Goal: Transaction & Acquisition: Purchase product/service

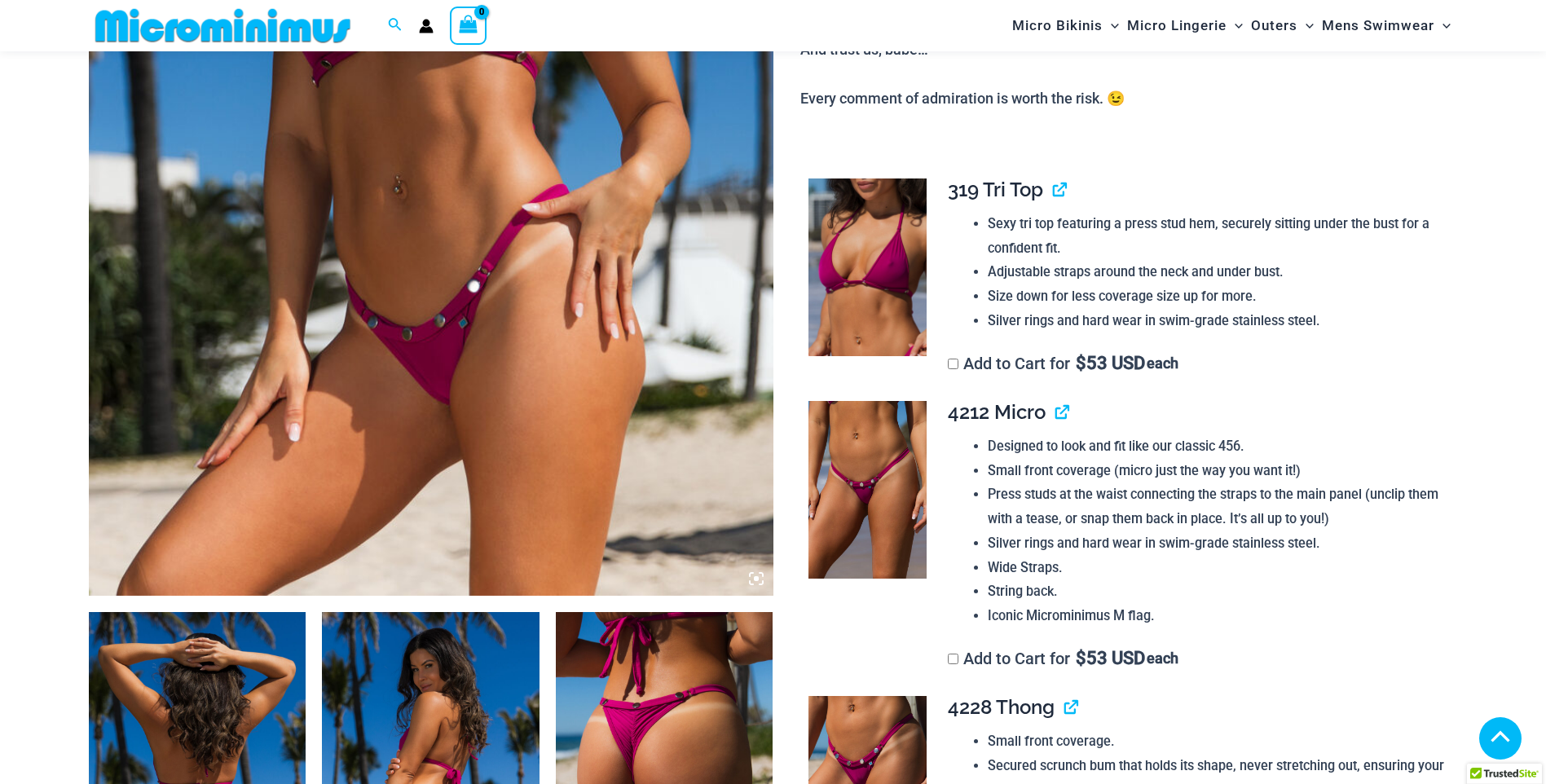
scroll to position [474, 0]
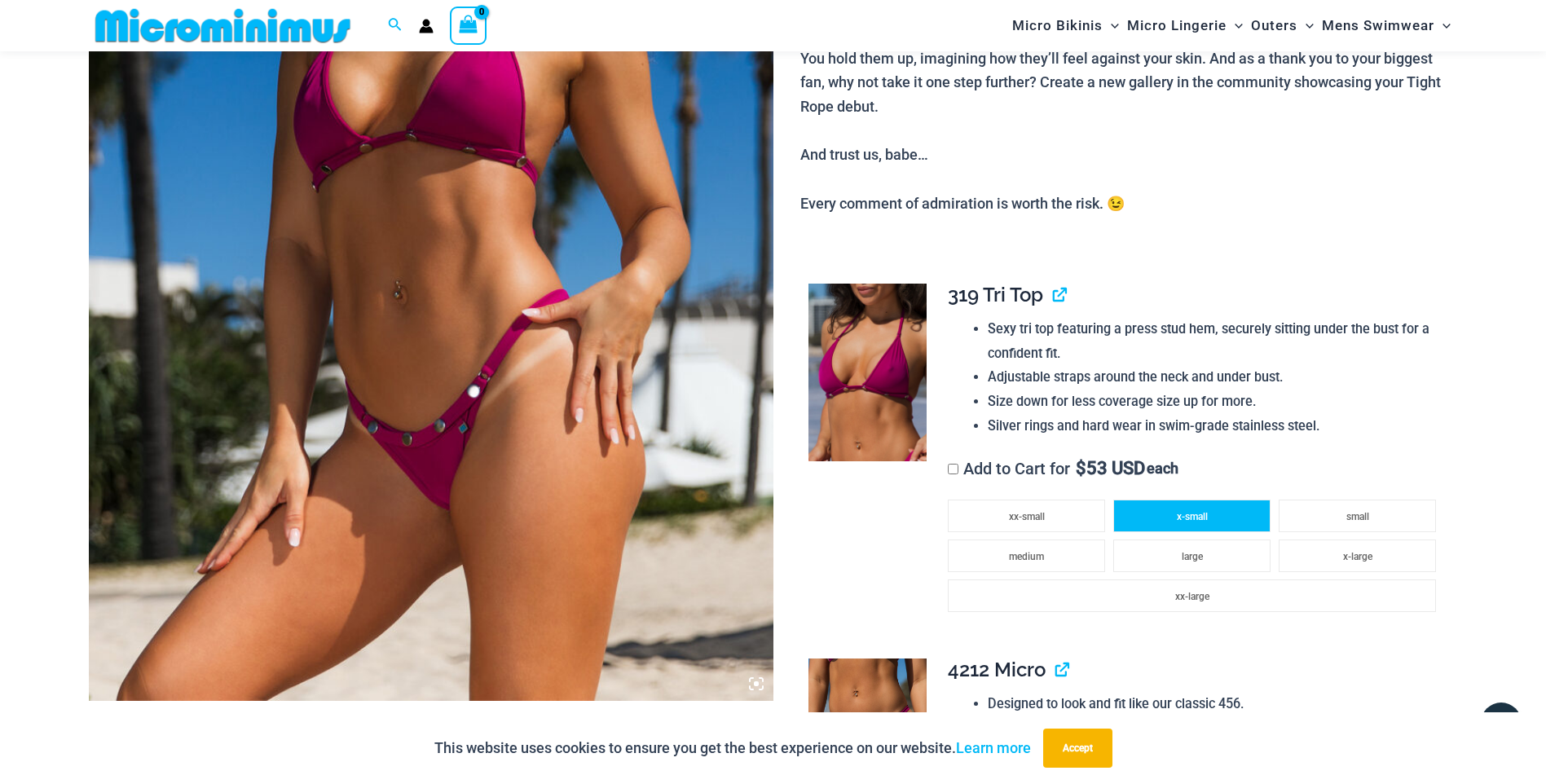
click at [1209, 519] on li "x-small" at bounding box center [1192, 516] width 157 height 32
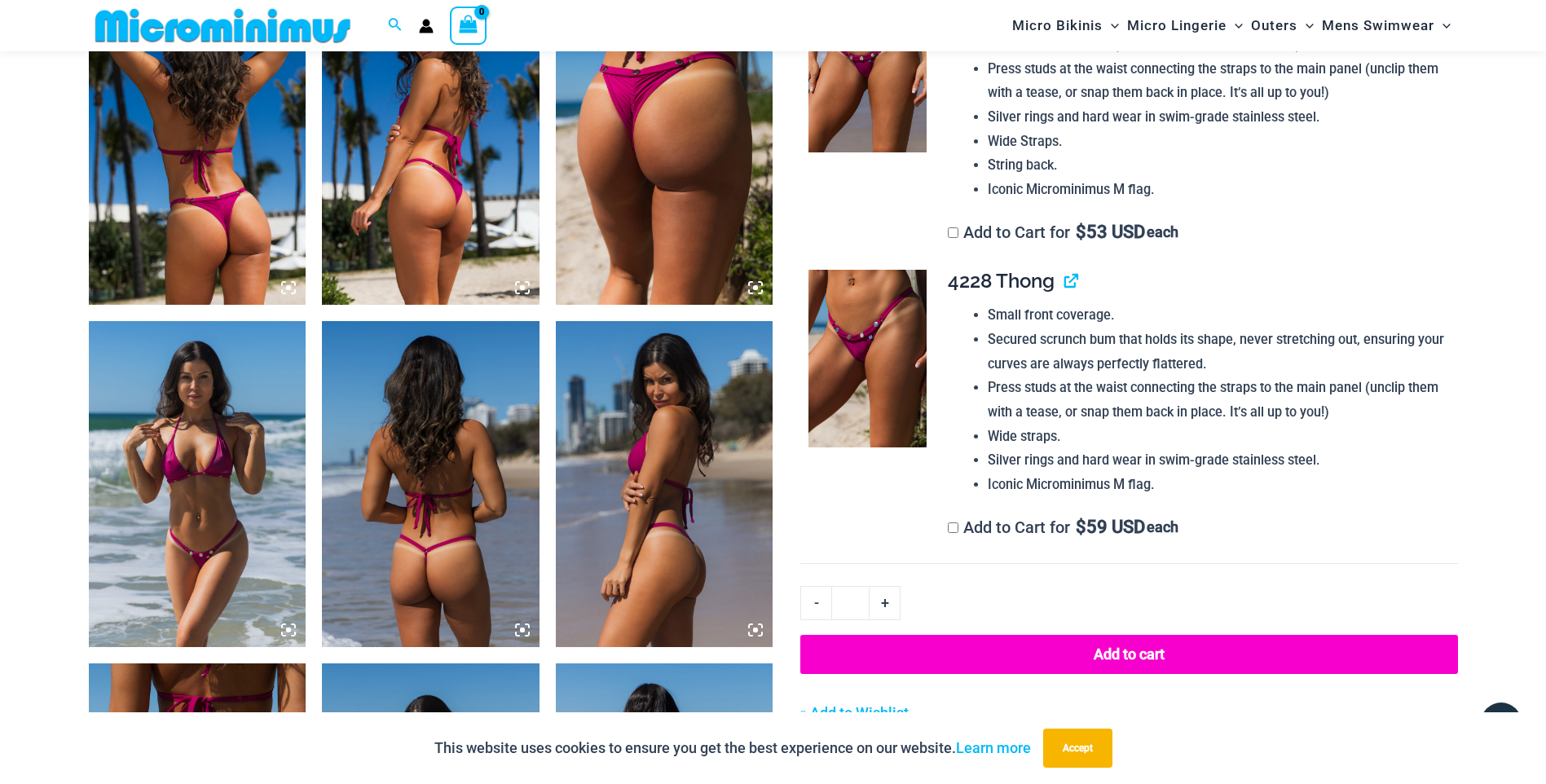
scroll to position [1258, 0]
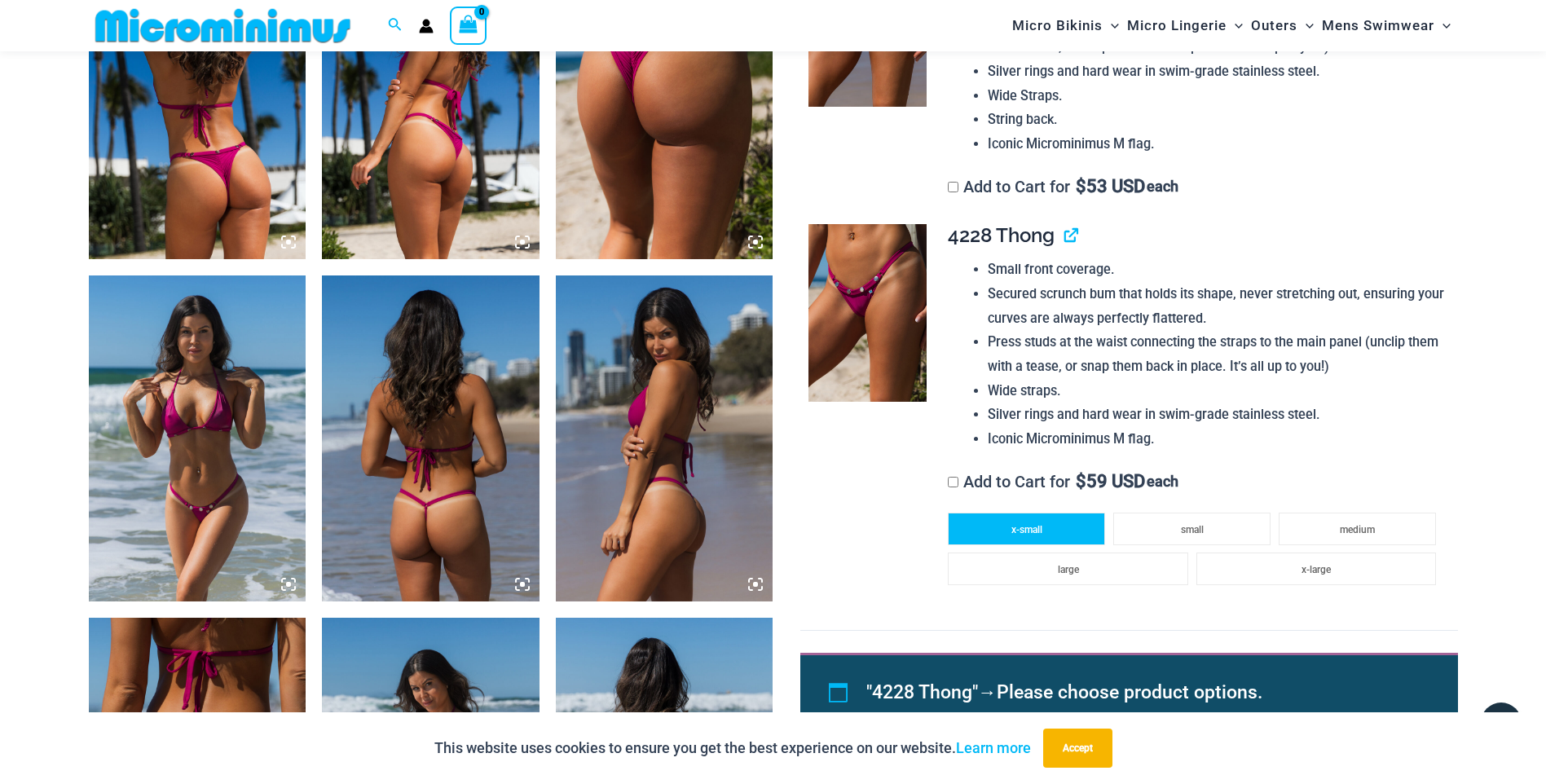
click at [1045, 528] on li "x-small" at bounding box center [1026, 528] width 157 height 32
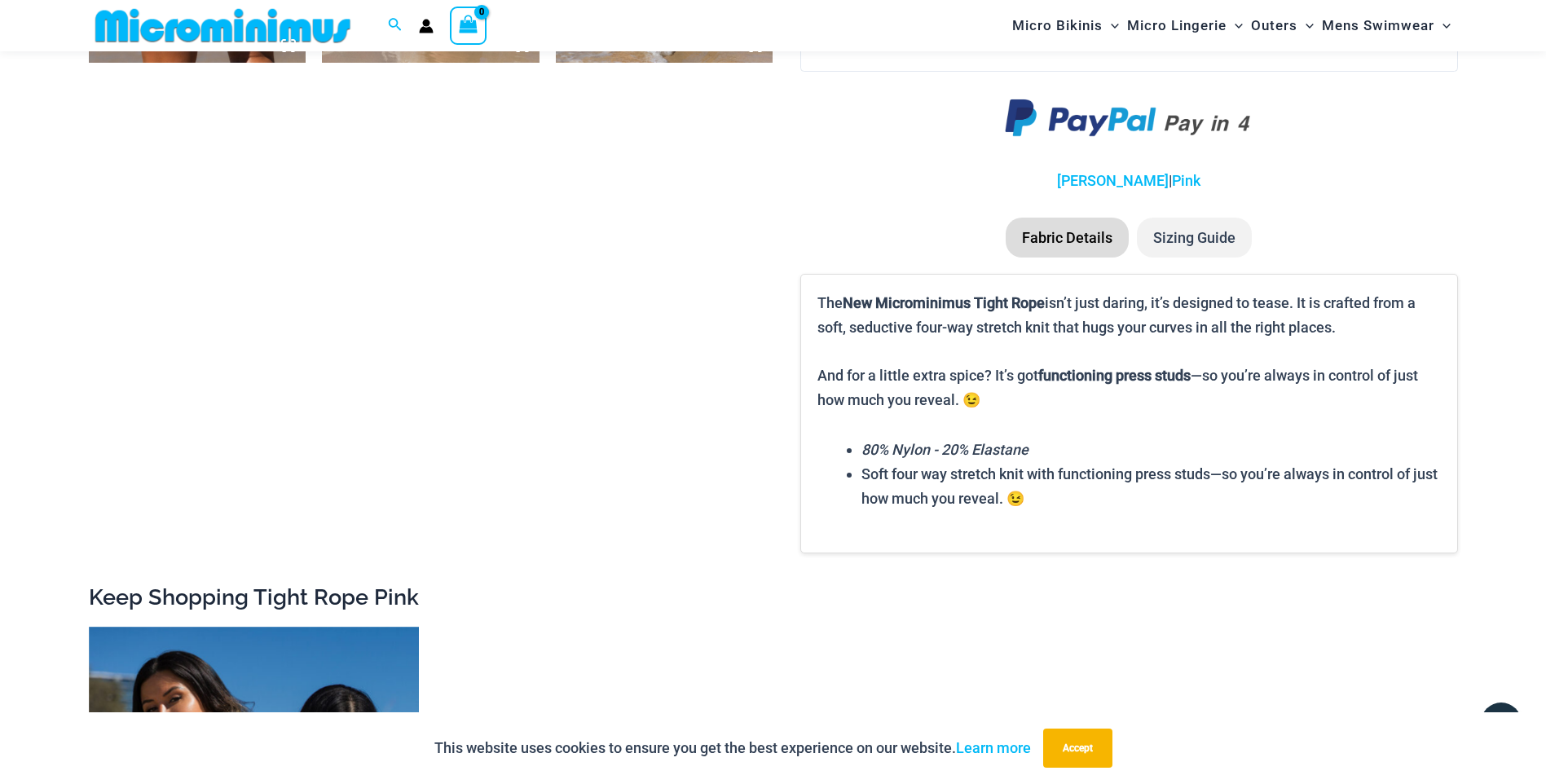
scroll to position [1944, 0]
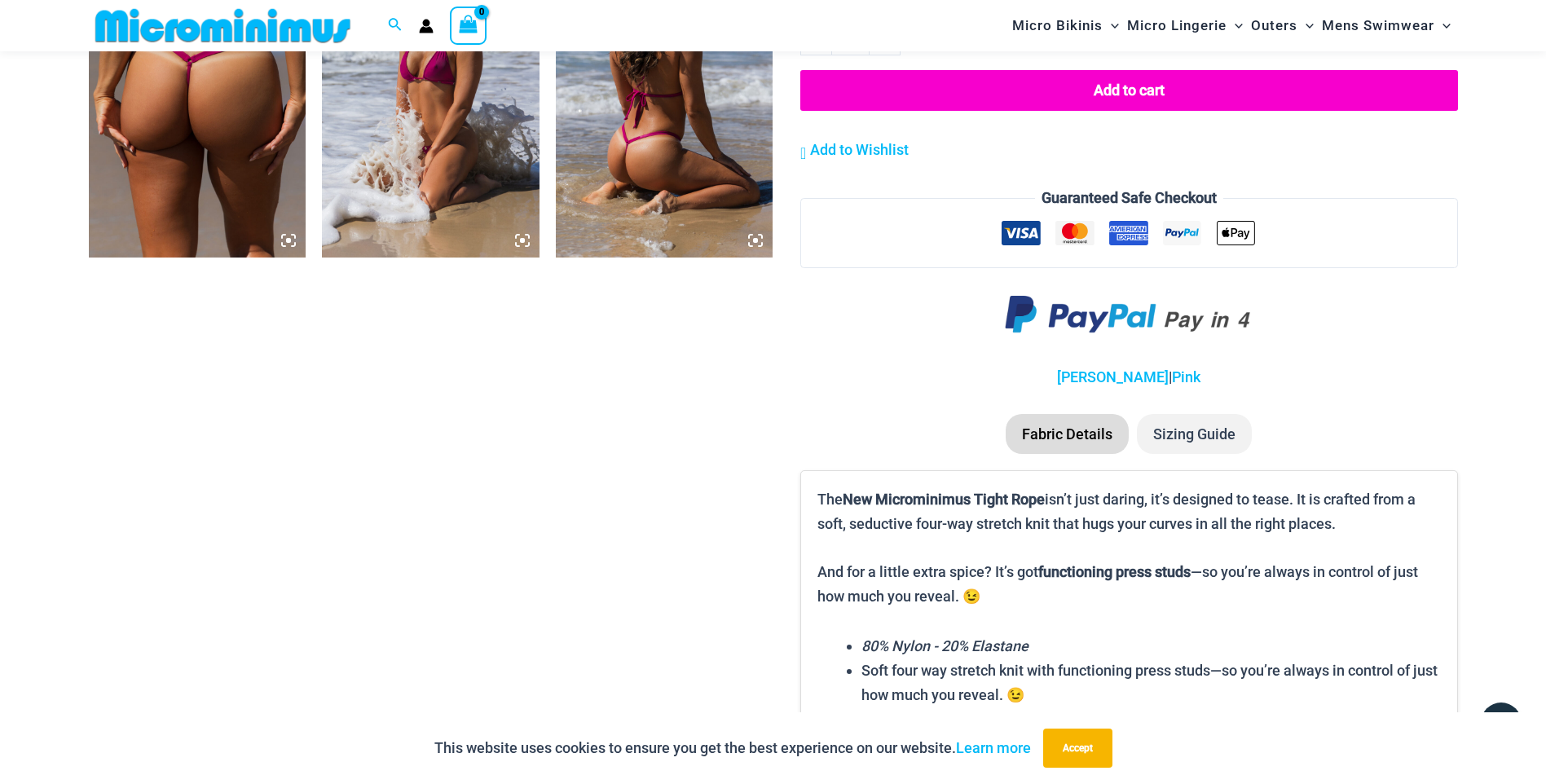
click at [1144, 92] on button "Add to cart" at bounding box center [1129, 90] width 657 height 41
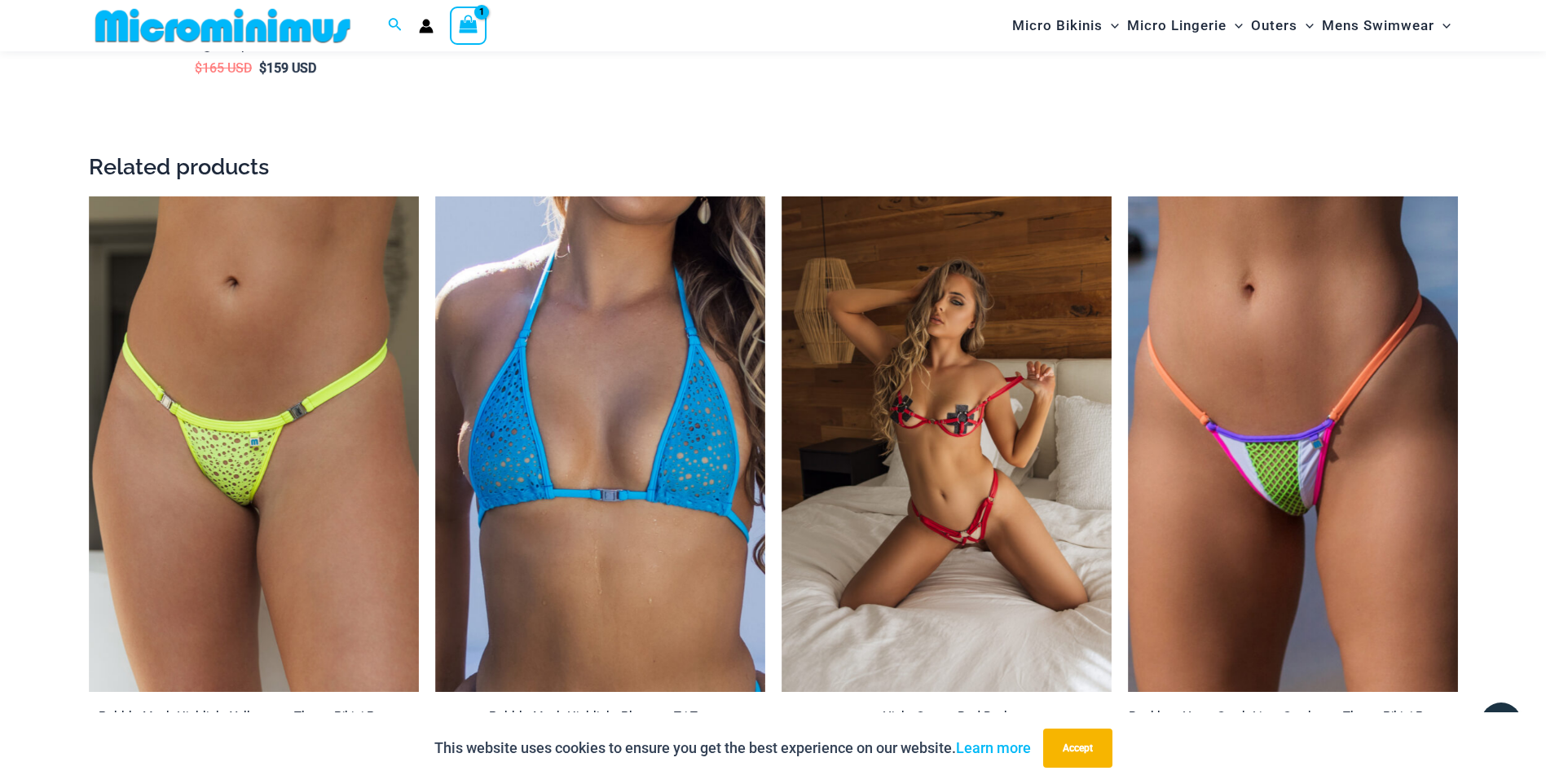
scroll to position [3334, 0]
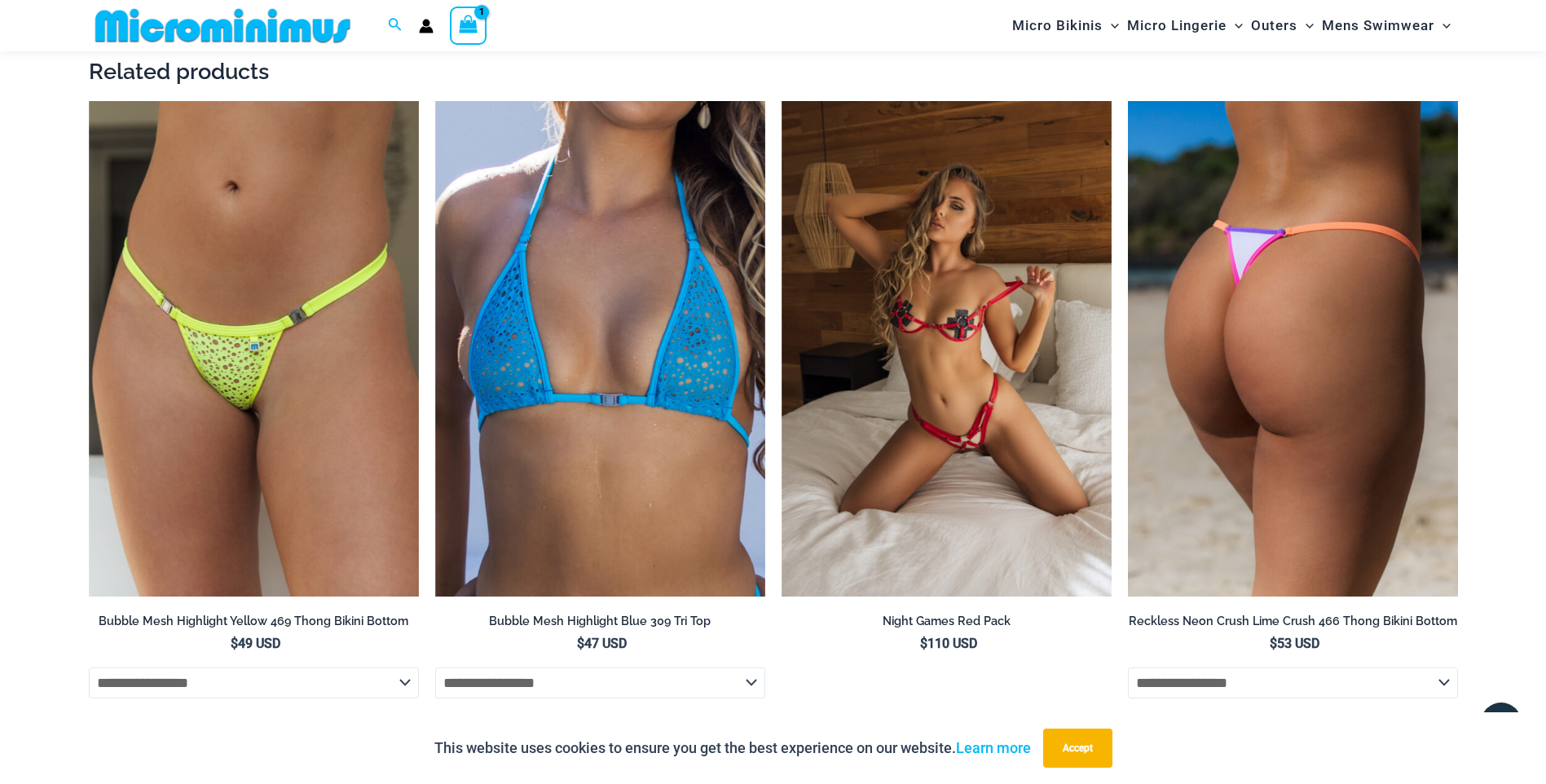
click at [1292, 378] on img at bounding box center [1293, 348] width 330 height 495
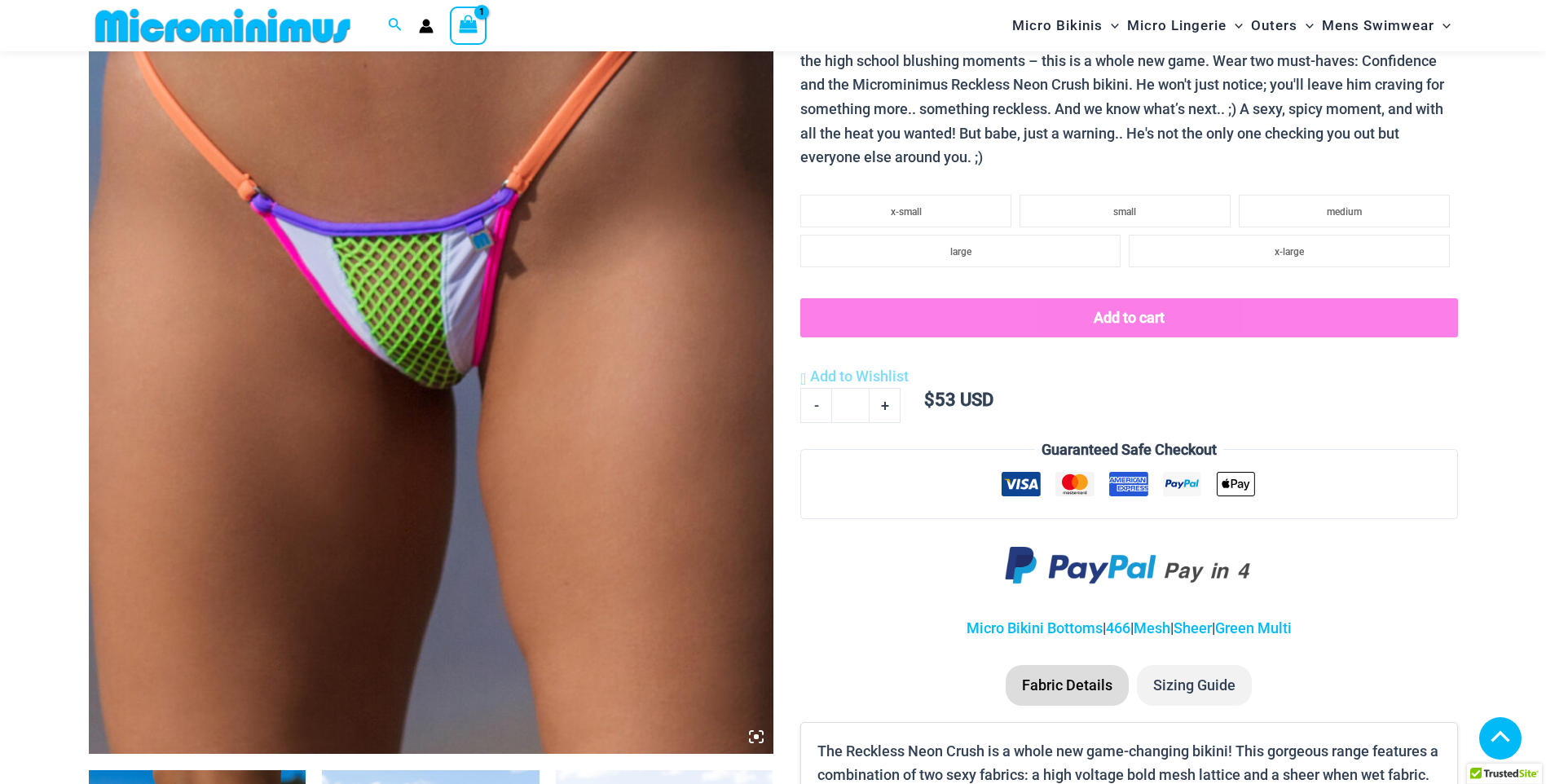
scroll to position [1826, 0]
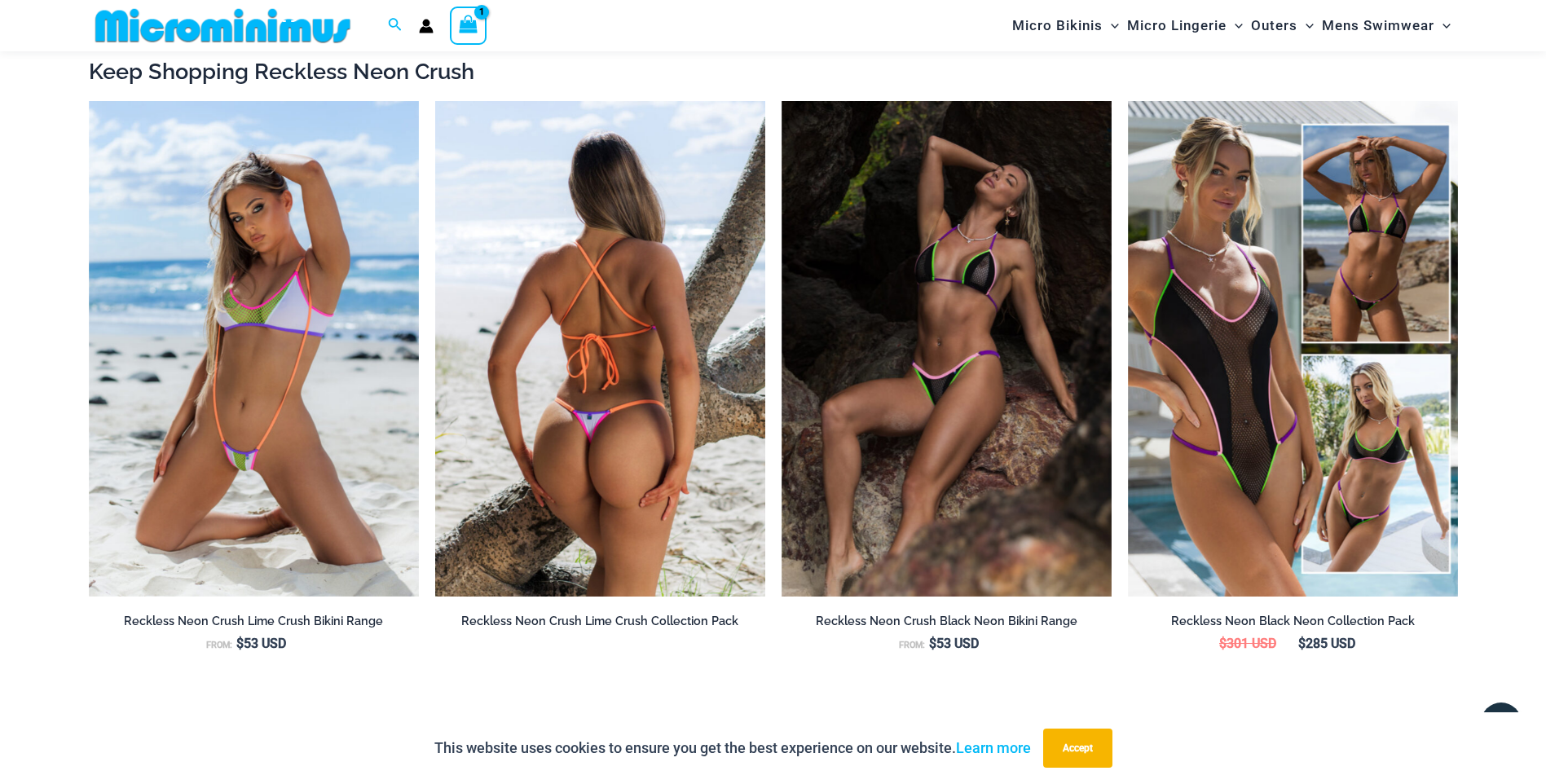
click at [607, 321] on img at bounding box center [600, 348] width 330 height 495
